Goal: Find specific page/section: Find specific page/section

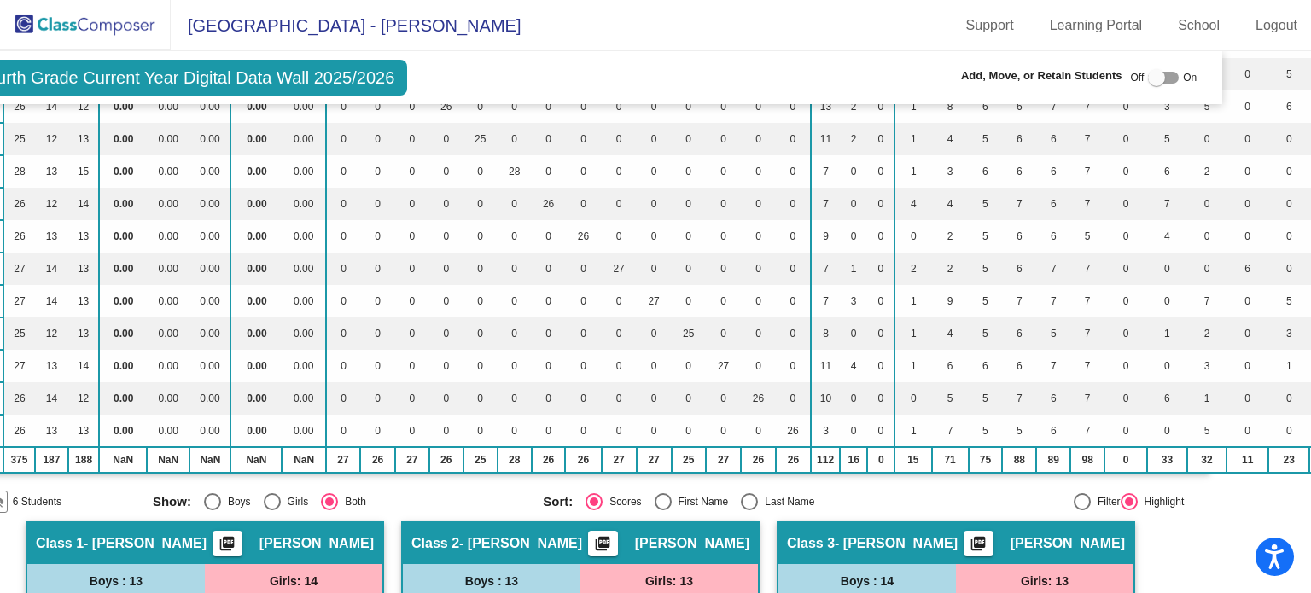
scroll to position [0, 75]
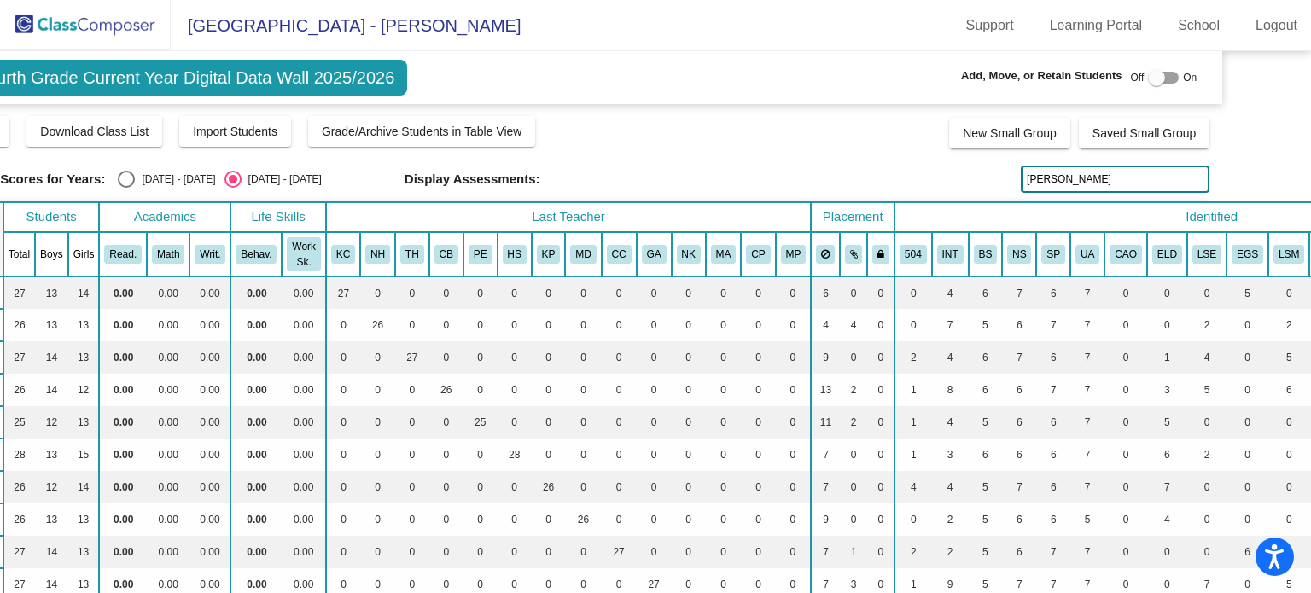
click at [1059, 185] on input "[PERSON_NAME]" at bounding box center [1114, 179] width 189 height 27
type input "h"
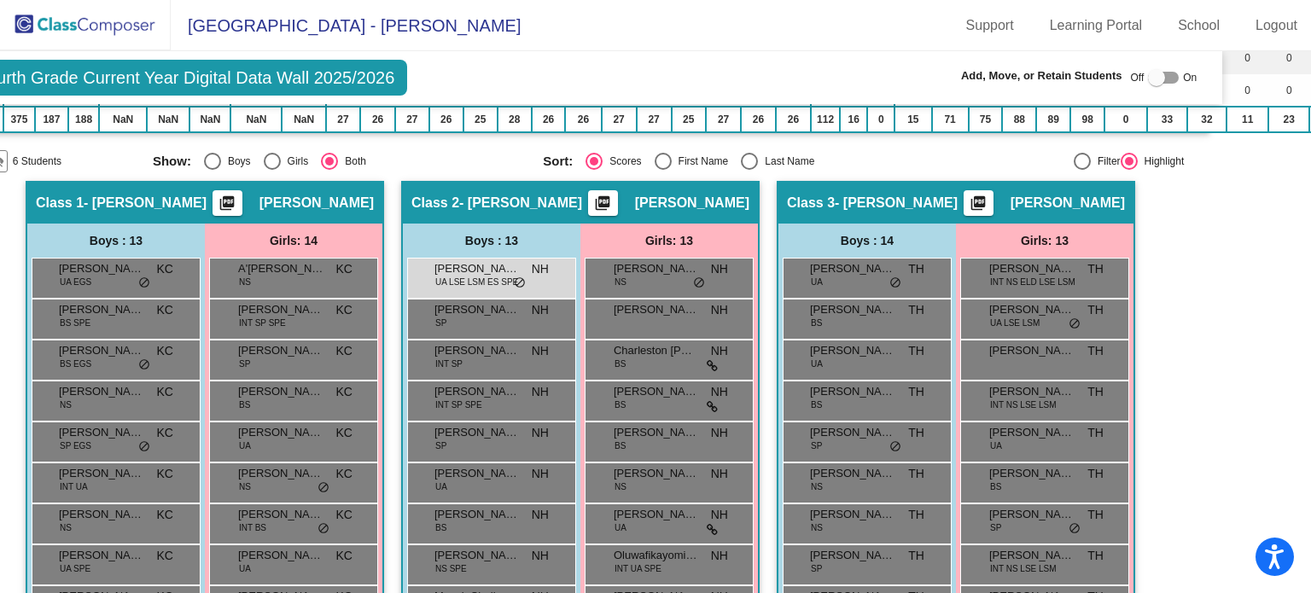
scroll to position [629, 75]
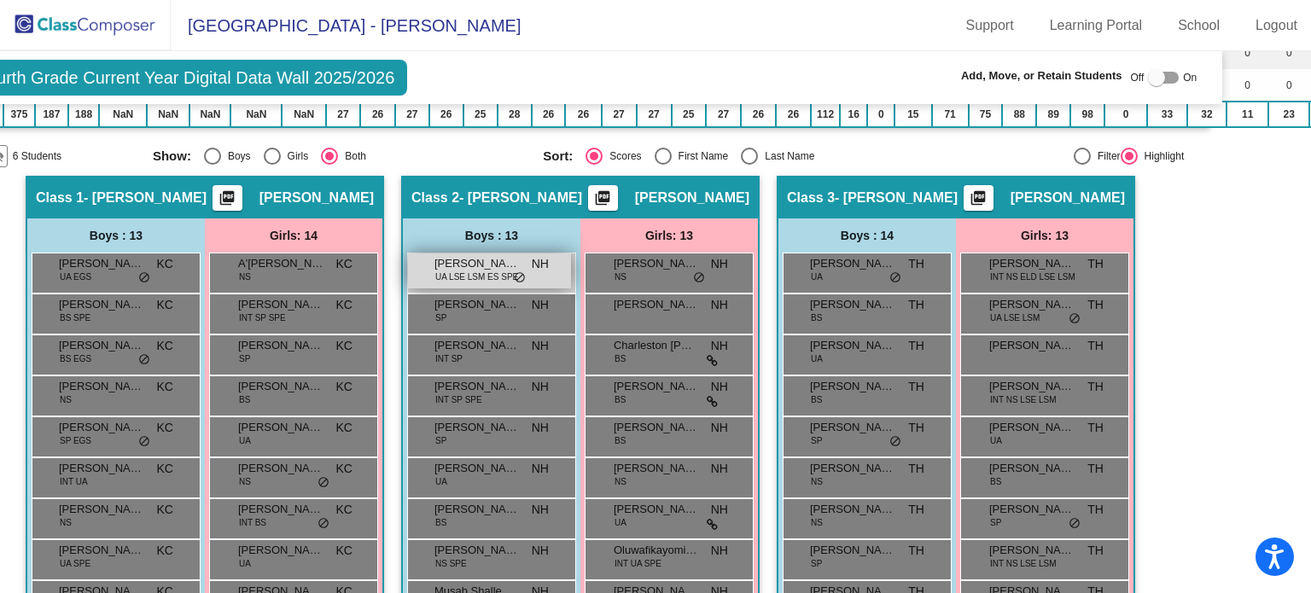
type input "axel"
click at [480, 270] on span "UA LSE LSM ES SPE" at bounding box center [476, 276] width 83 height 13
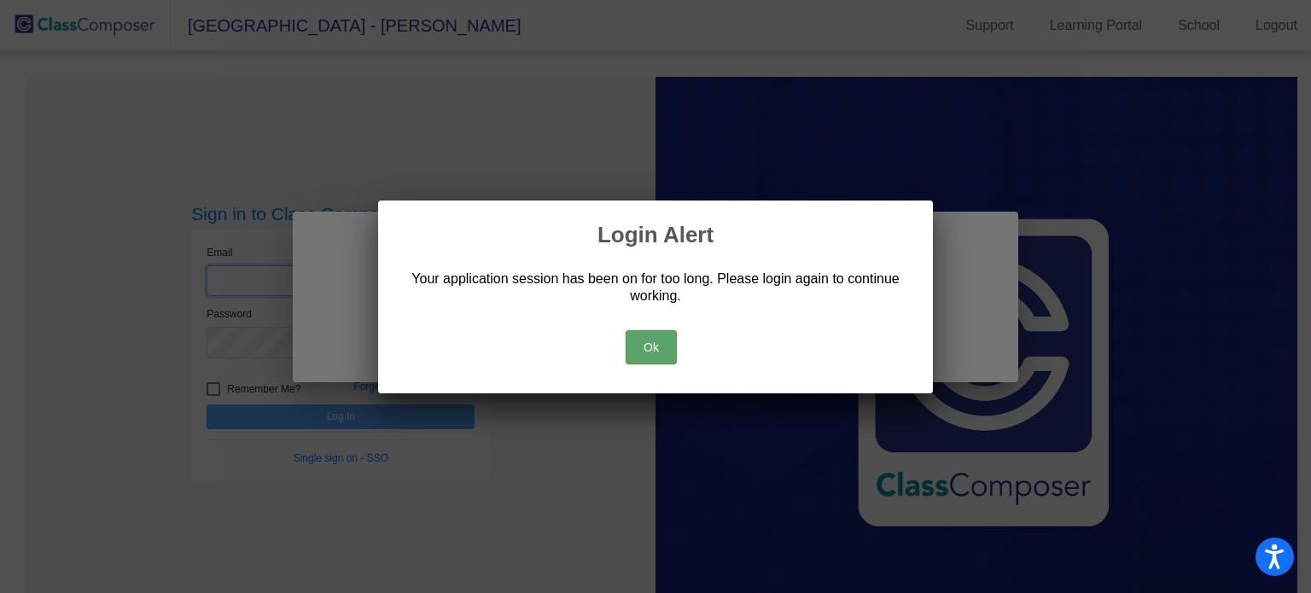
type input "[EMAIL_ADDRESS][DOMAIN_NAME]"
click at [642, 349] on button "Ok" at bounding box center [650, 347] width 51 height 34
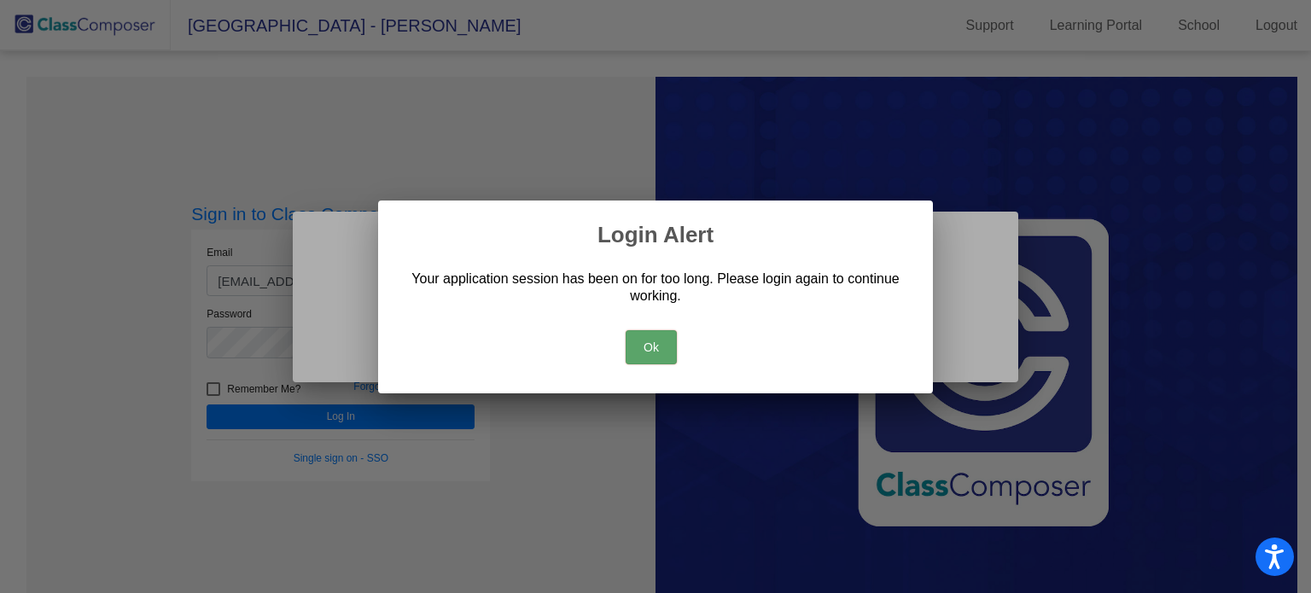
click at [642, 349] on button "Ok" at bounding box center [650, 347] width 51 height 34
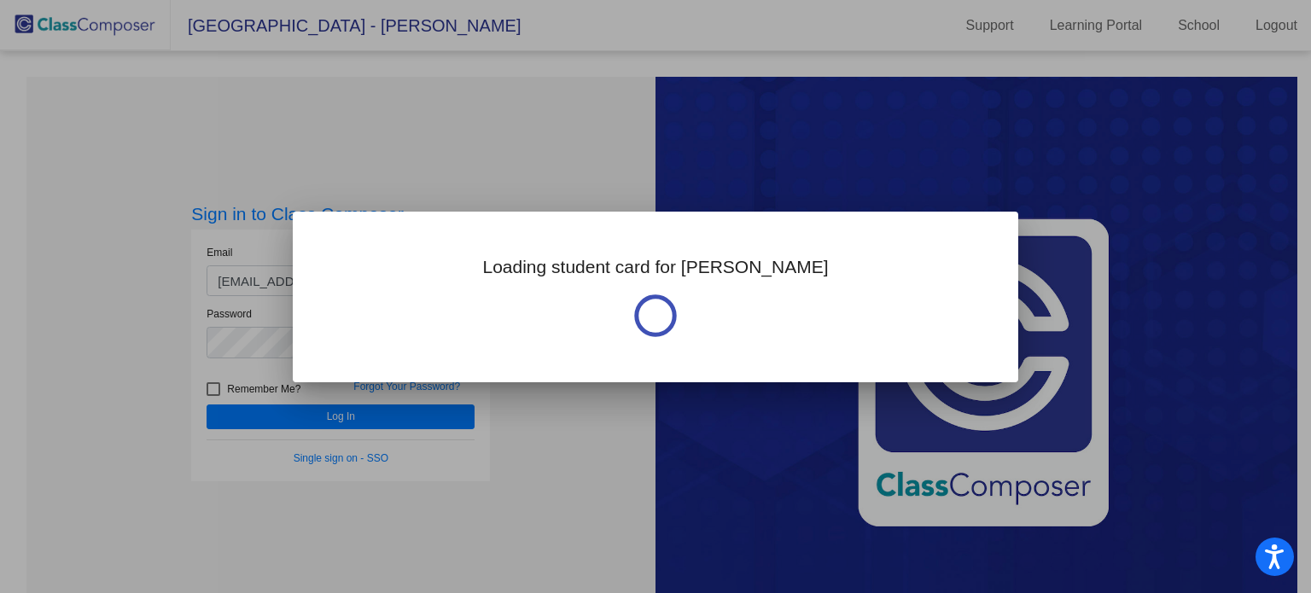
click at [311, 413] on div at bounding box center [655, 296] width 1311 height 593
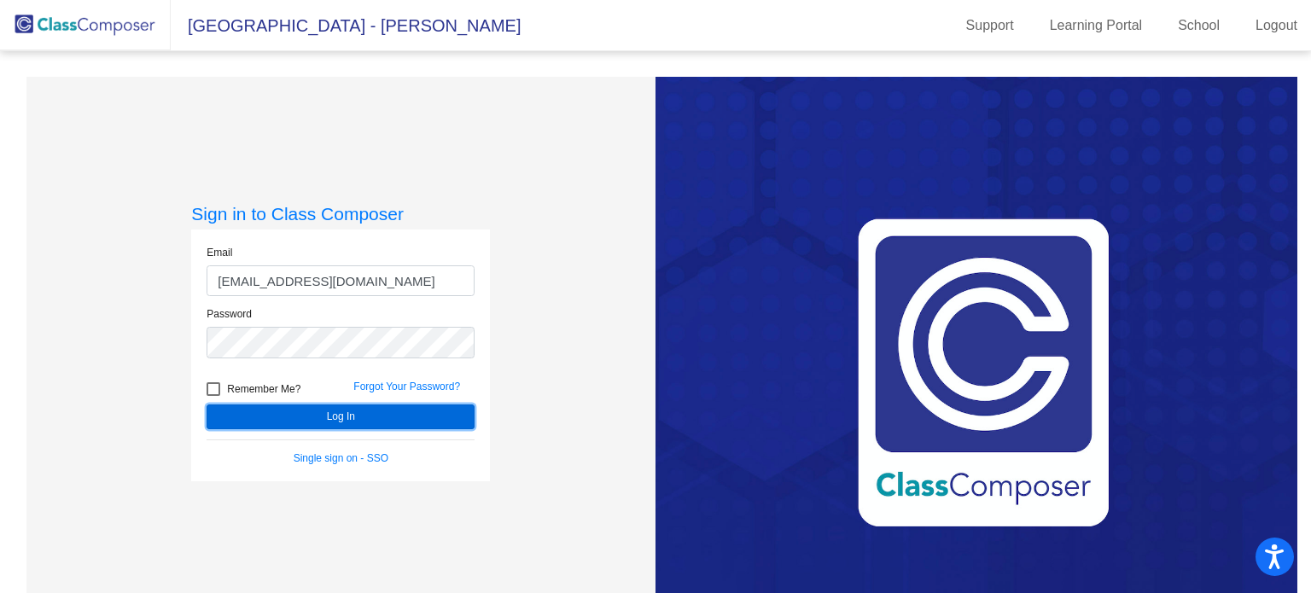
click at [311, 413] on button "Log In" at bounding box center [340, 416] width 268 height 25
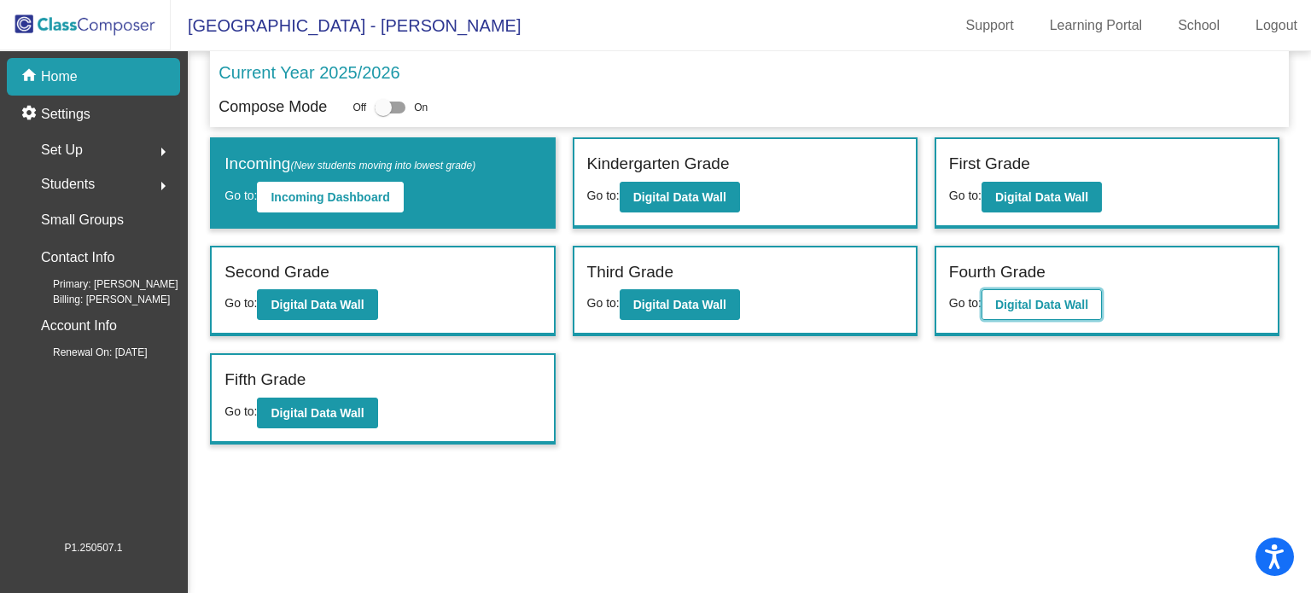
click at [1016, 298] on b "Digital Data Wall" at bounding box center [1041, 305] width 93 height 14
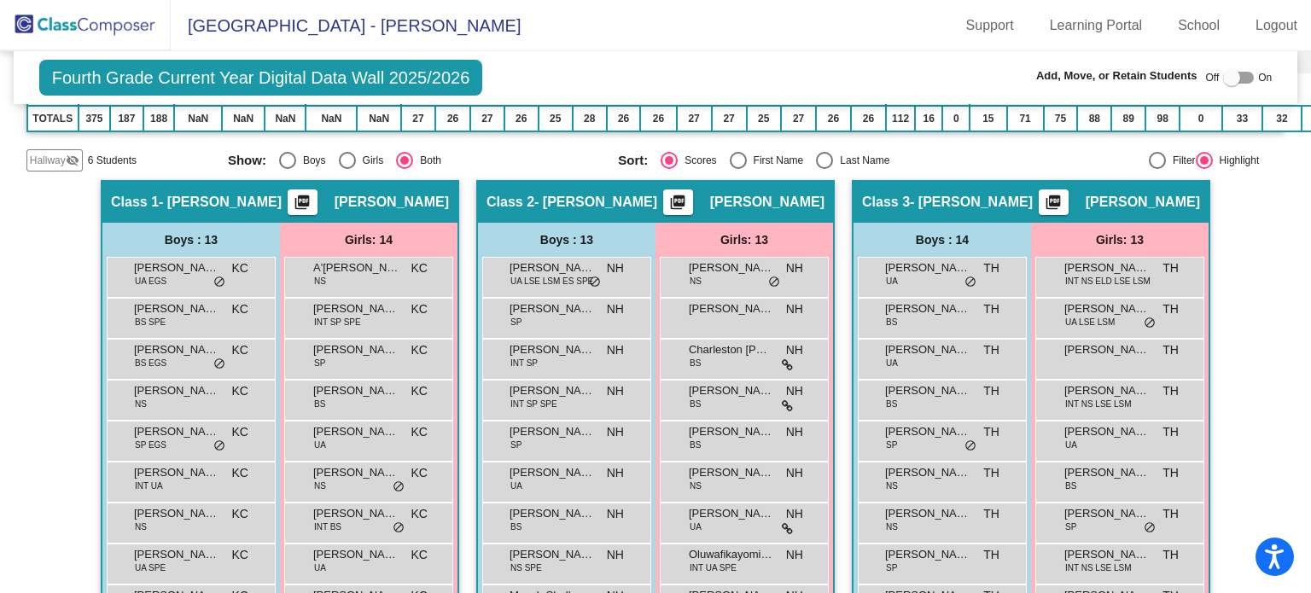
scroll to position [629, 0]
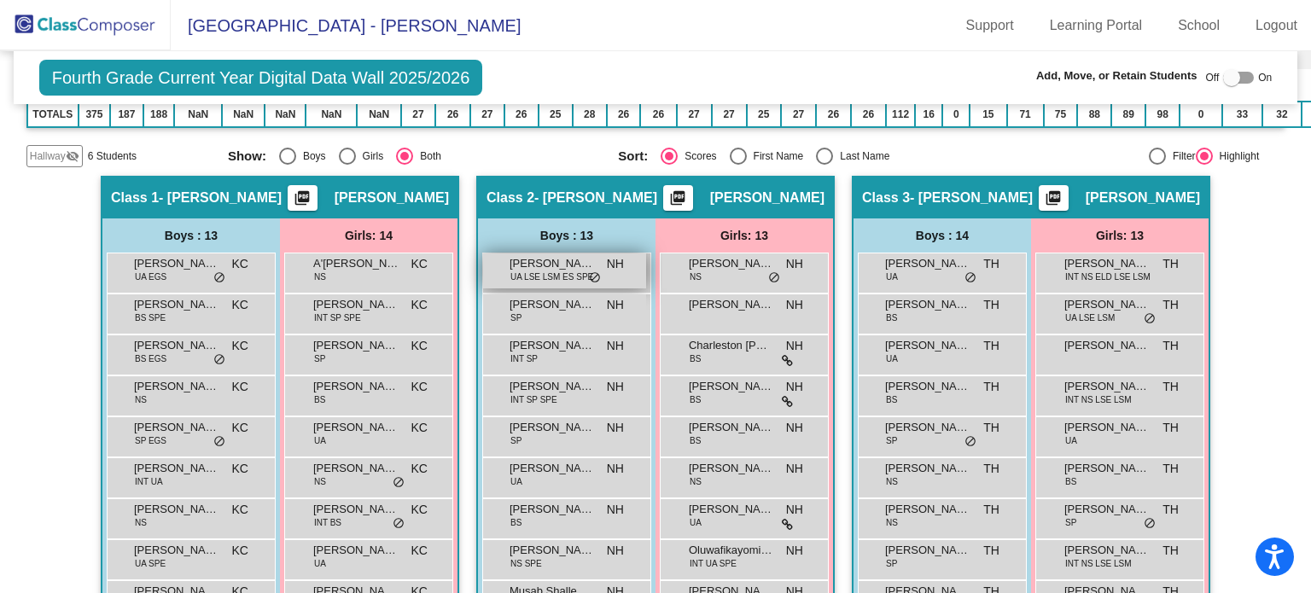
click at [510, 270] on span "UA LSE LSM ES SPE" at bounding box center [551, 276] width 83 height 13
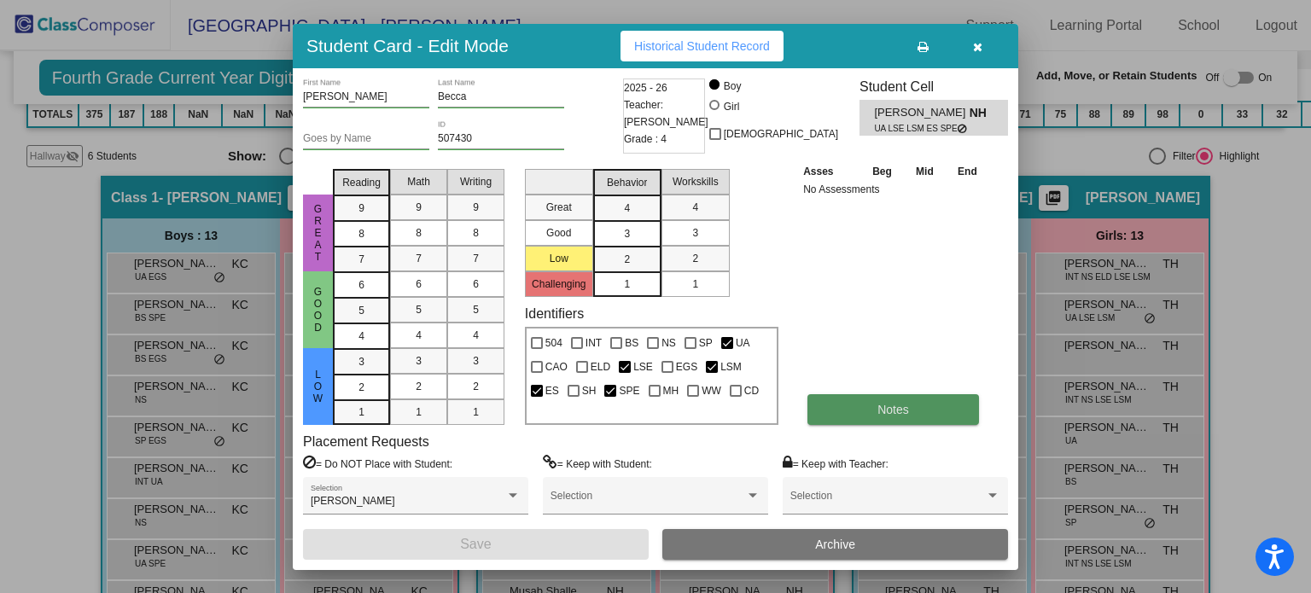
click at [817, 404] on button "Notes" at bounding box center [892, 409] width 171 height 31
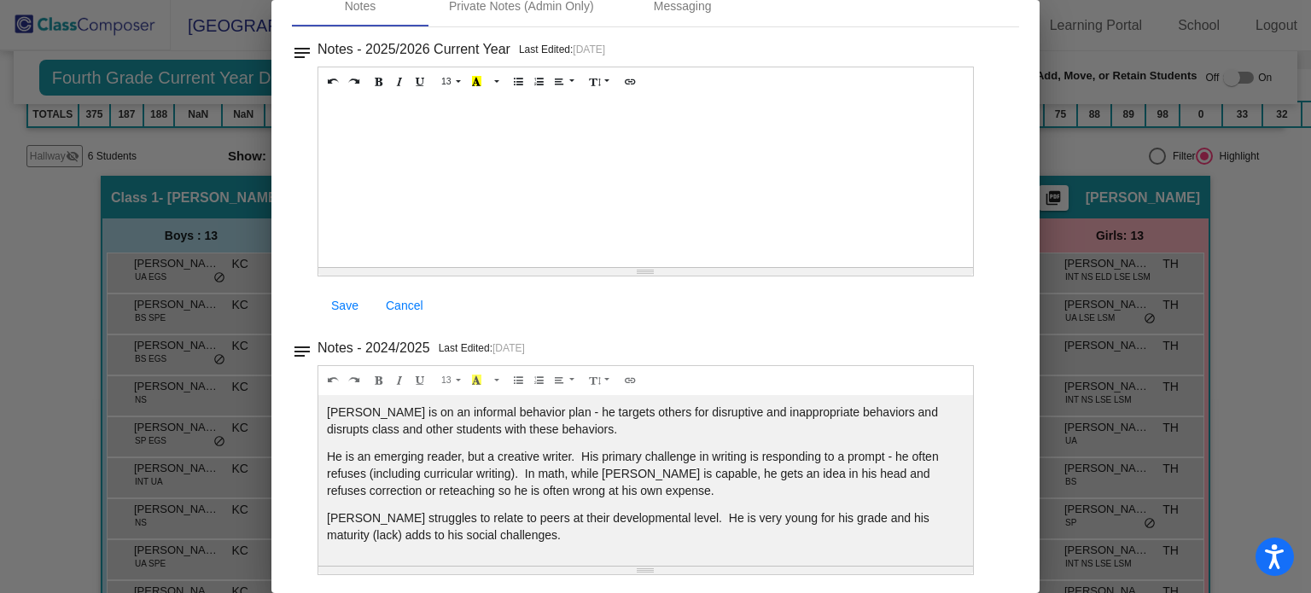
scroll to position [0, 0]
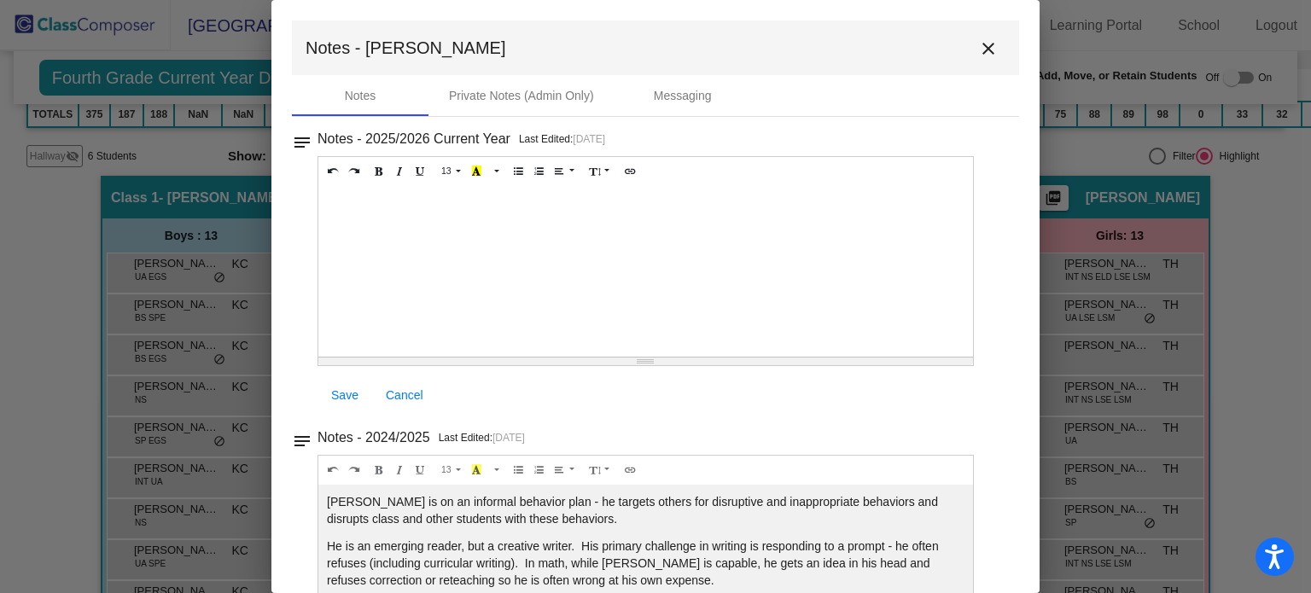
click at [978, 48] on mat-icon "close" at bounding box center [988, 48] width 20 height 20
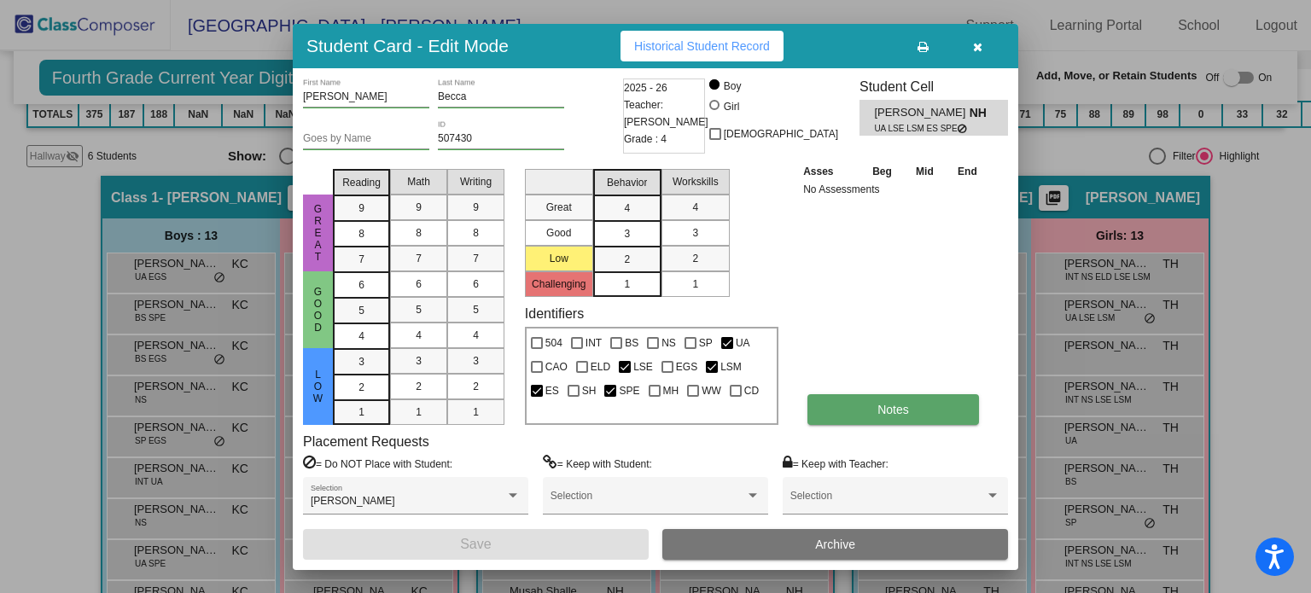
click at [830, 405] on button "Notes" at bounding box center [892, 409] width 171 height 31
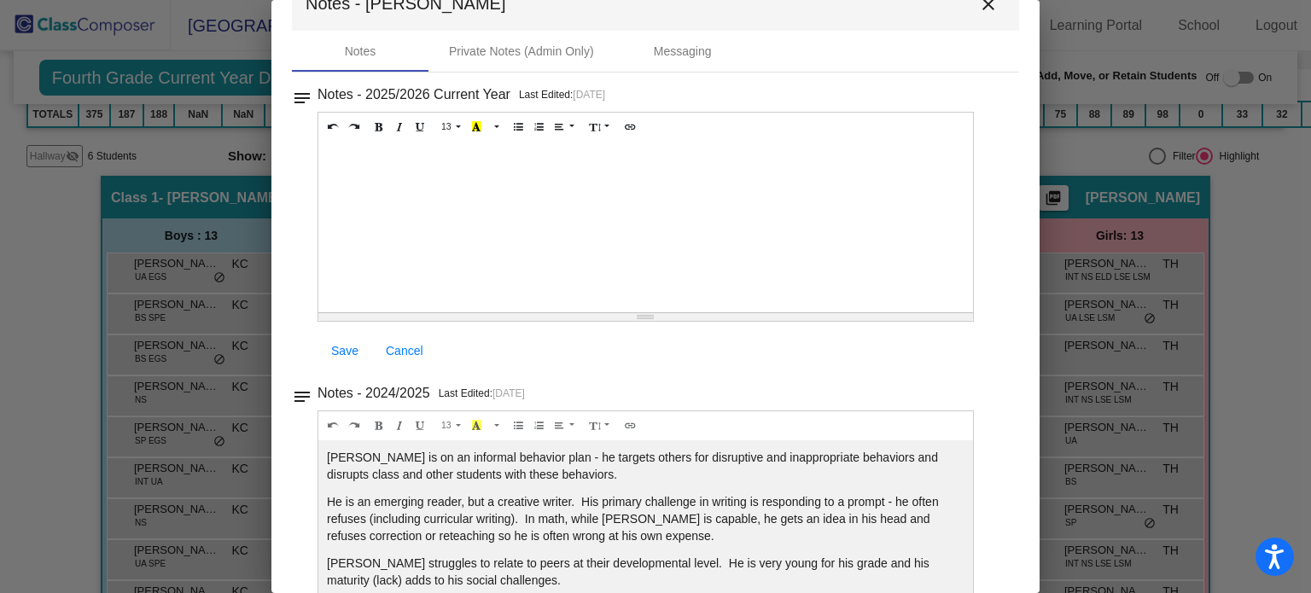
scroll to position [33, 0]
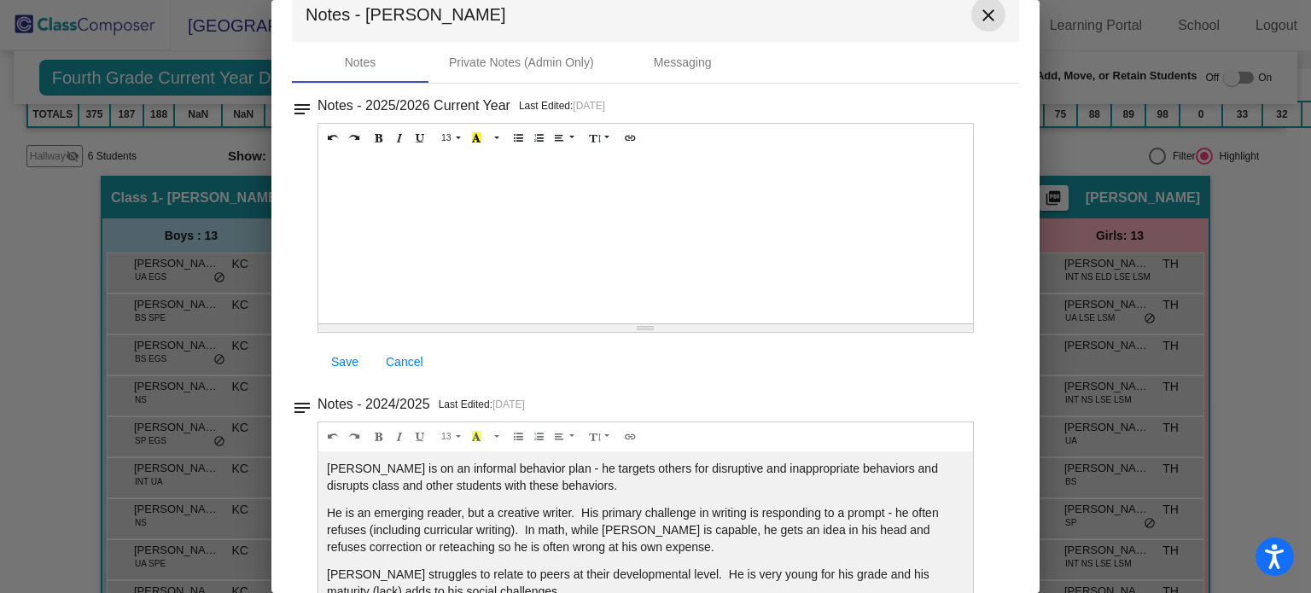
click at [978, 12] on mat-icon "close" at bounding box center [988, 15] width 20 height 20
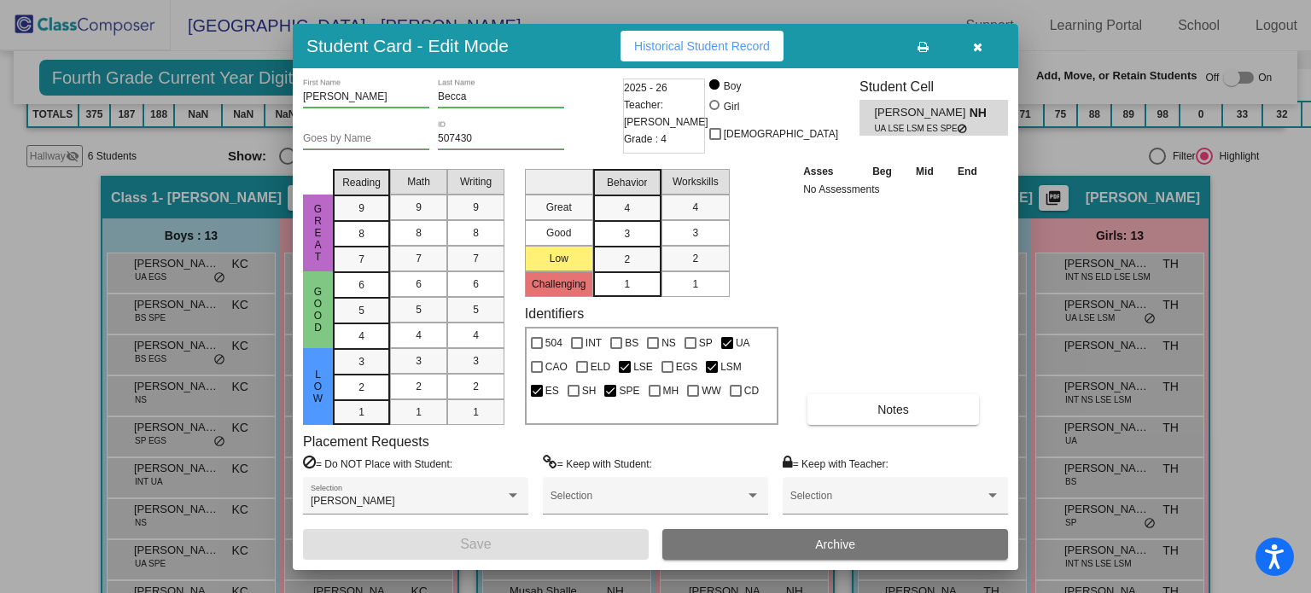
click at [979, 44] on icon "button" at bounding box center [977, 47] width 9 height 12
